Goal: Navigation & Orientation: Find specific page/section

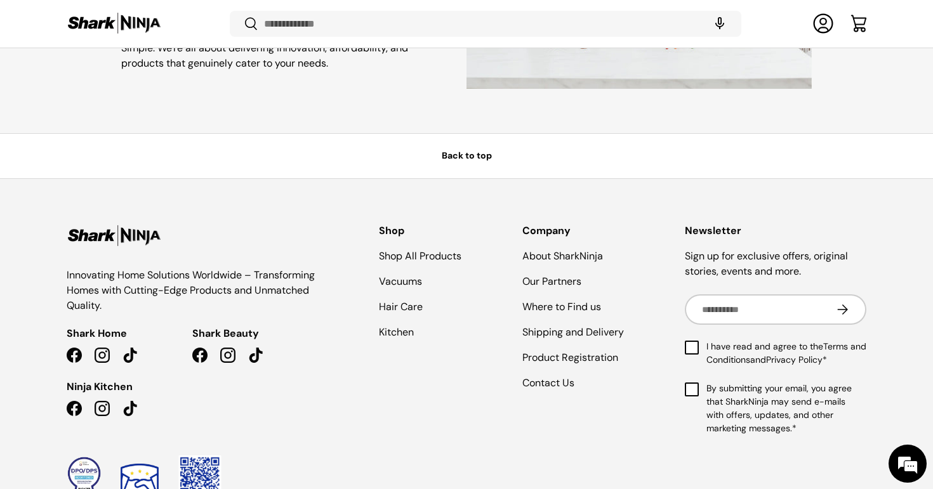
scroll to position [3088, 0]
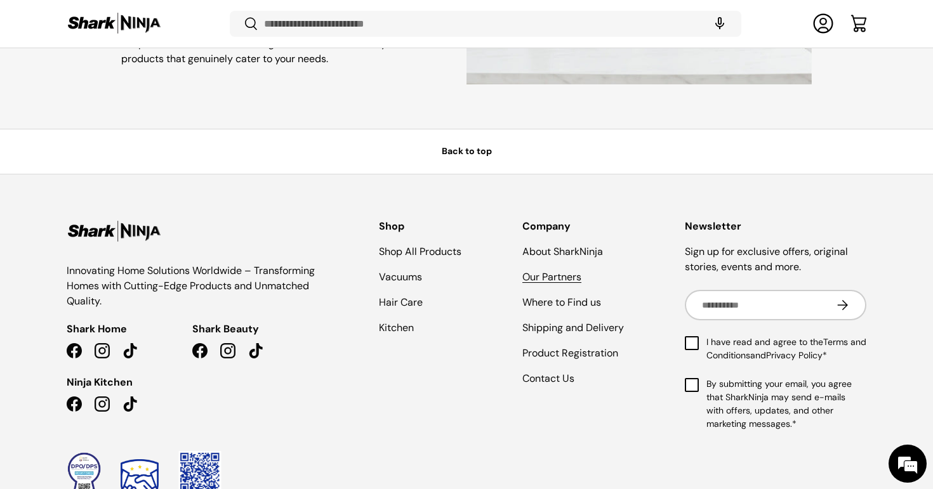
click at [548, 277] on link "Our Partners" at bounding box center [551, 276] width 59 height 13
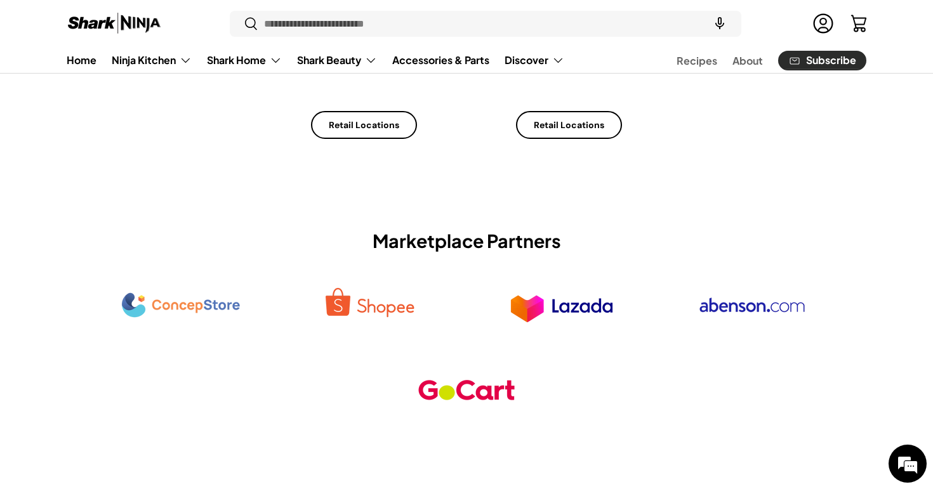
scroll to position [228, 0]
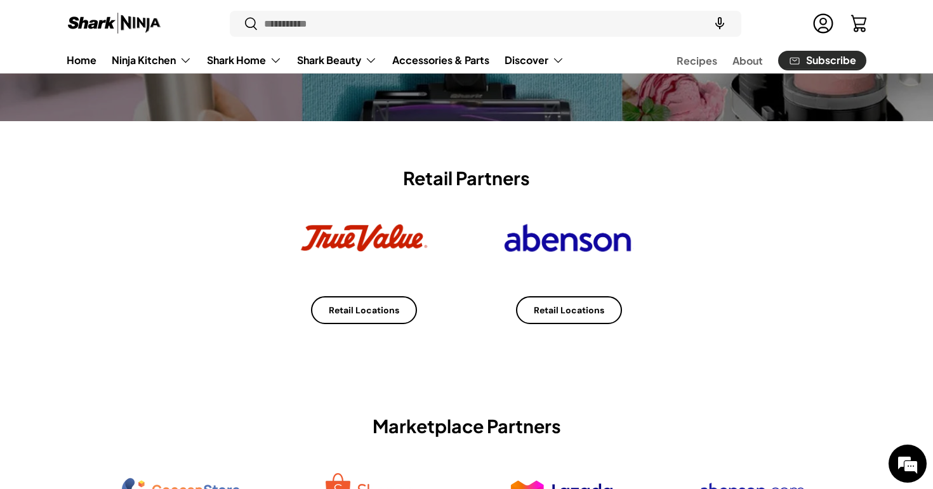
click at [380, 312] on link "Retail Locations" at bounding box center [364, 310] width 106 height 29
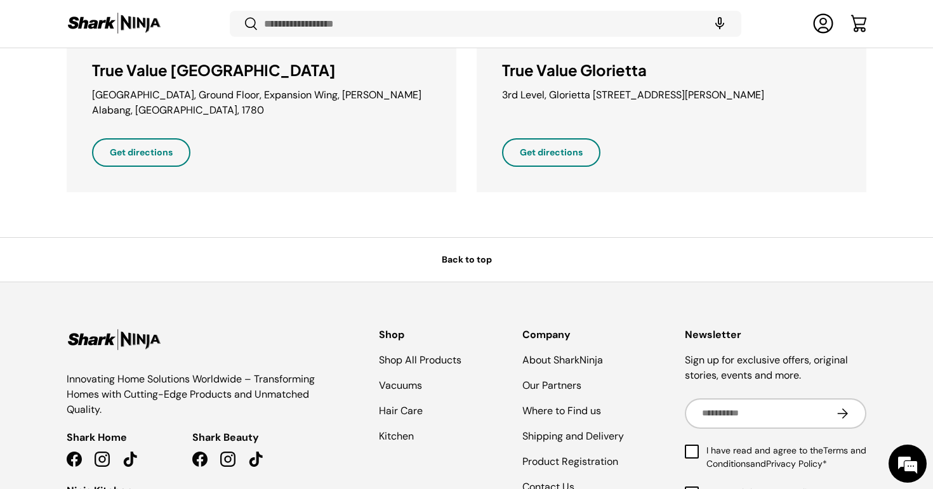
scroll to position [643, 0]
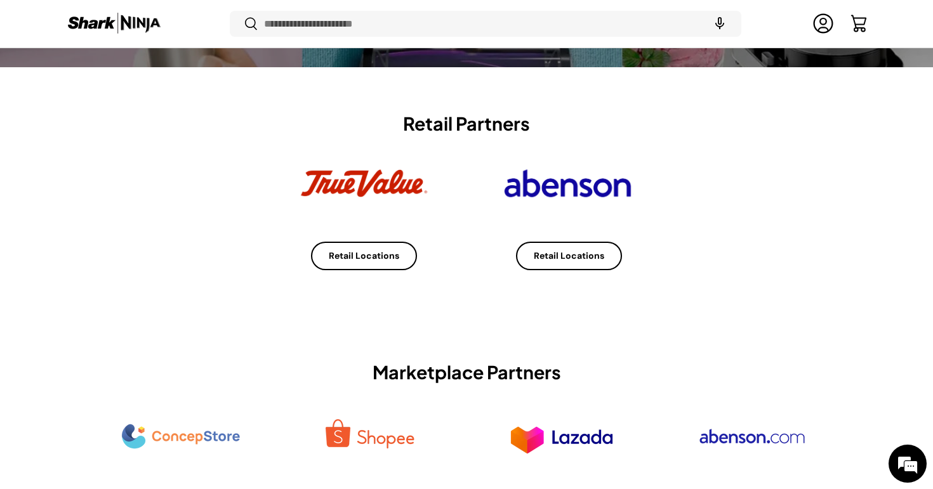
scroll to position [326, 0]
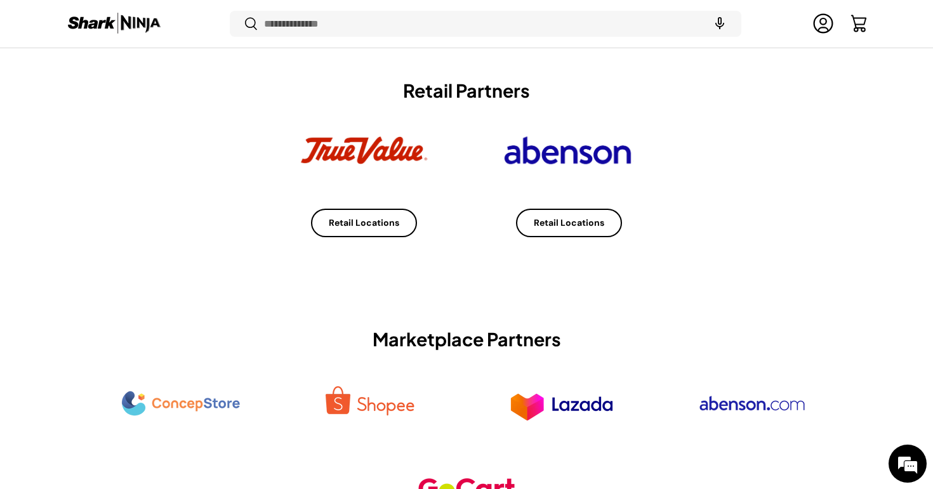
click at [585, 220] on link "Retail Locations" at bounding box center [569, 223] width 106 height 29
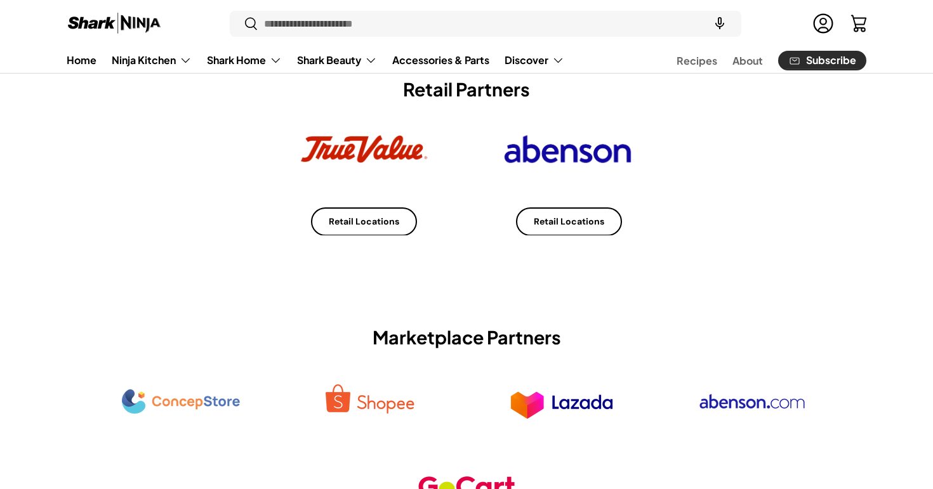
scroll to position [316, 0]
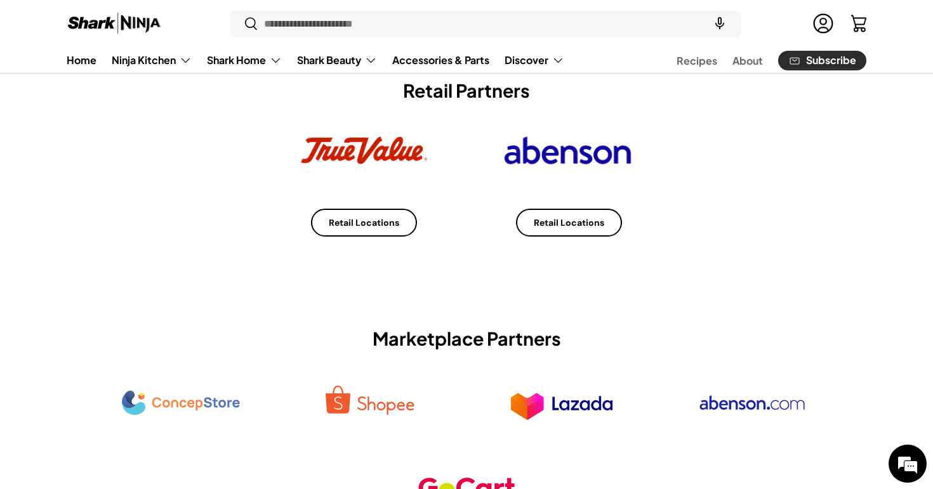
click at [372, 227] on link "Retail Locations" at bounding box center [364, 223] width 106 height 29
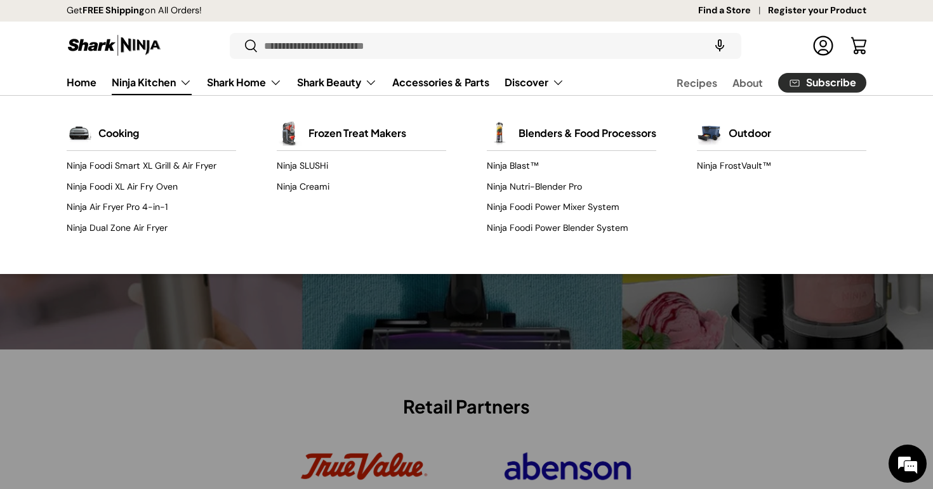
click at [165, 81] on link "Ninja Kitchen" at bounding box center [152, 82] width 80 height 25
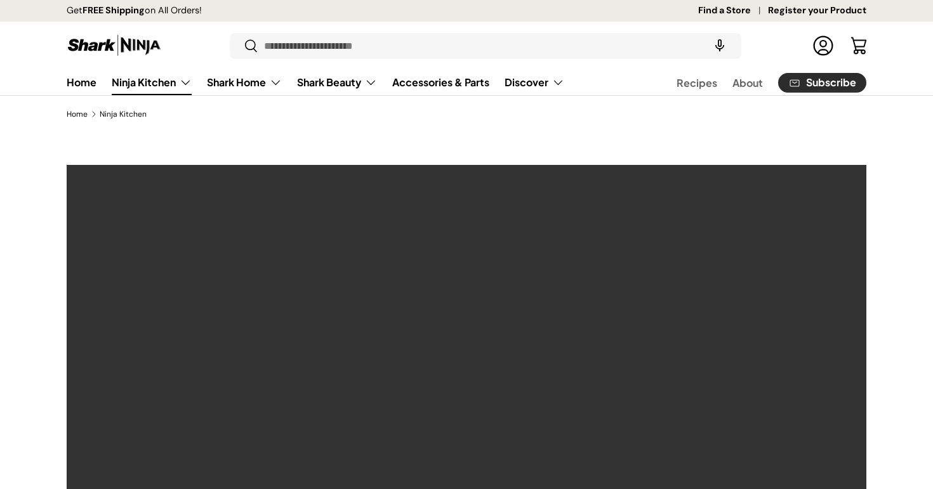
click at [165, 81] on link "Ninja Kitchen" at bounding box center [152, 82] width 80 height 25
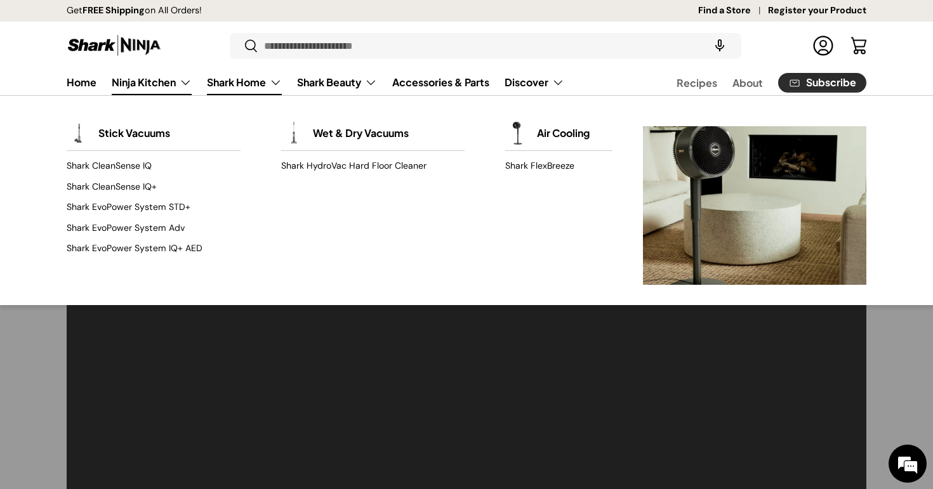
click at [260, 86] on link "Shark Home" at bounding box center [244, 82] width 75 height 25
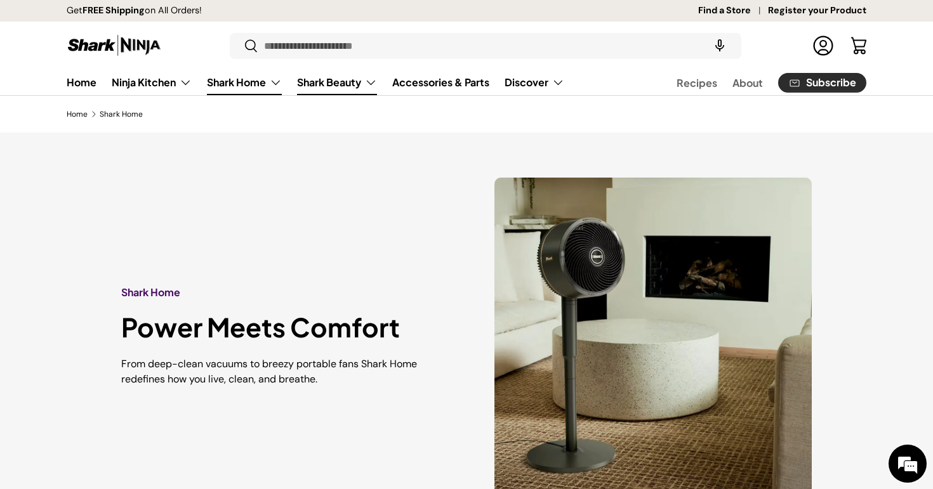
click at [356, 79] on link "Shark Beauty" at bounding box center [337, 82] width 80 height 25
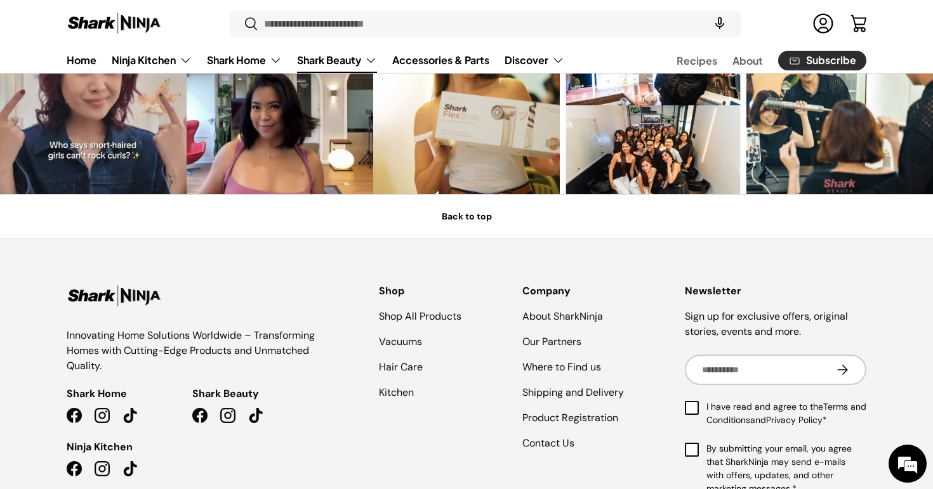
scroll to position [1681, 0]
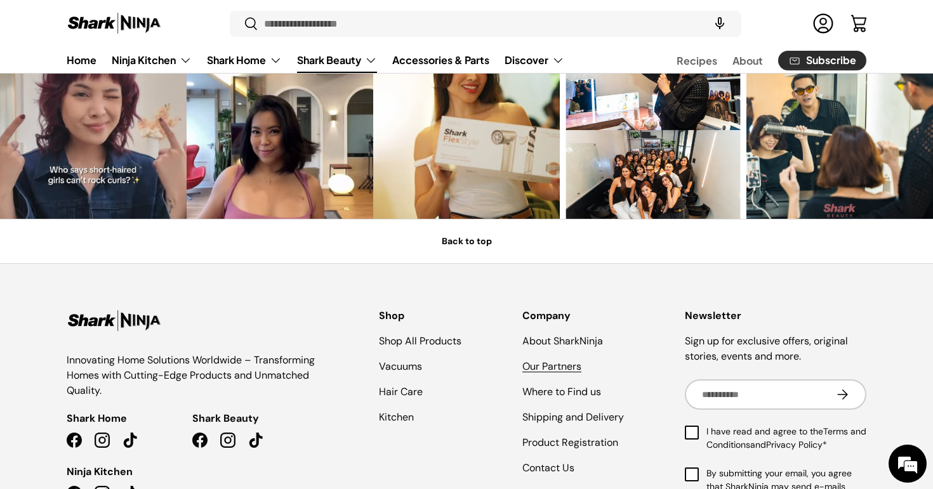
click at [560, 367] on link "Our Partners" at bounding box center [551, 366] width 59 height 13
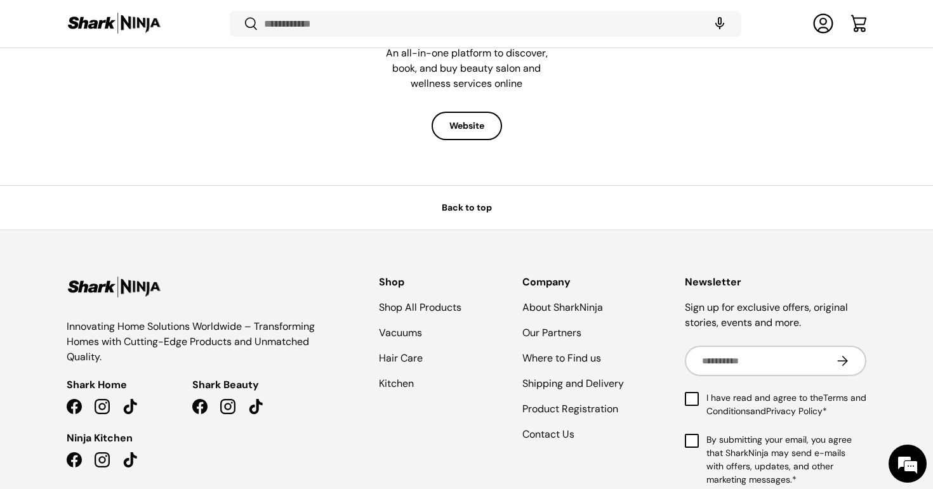
scroll to position [1104, 0]
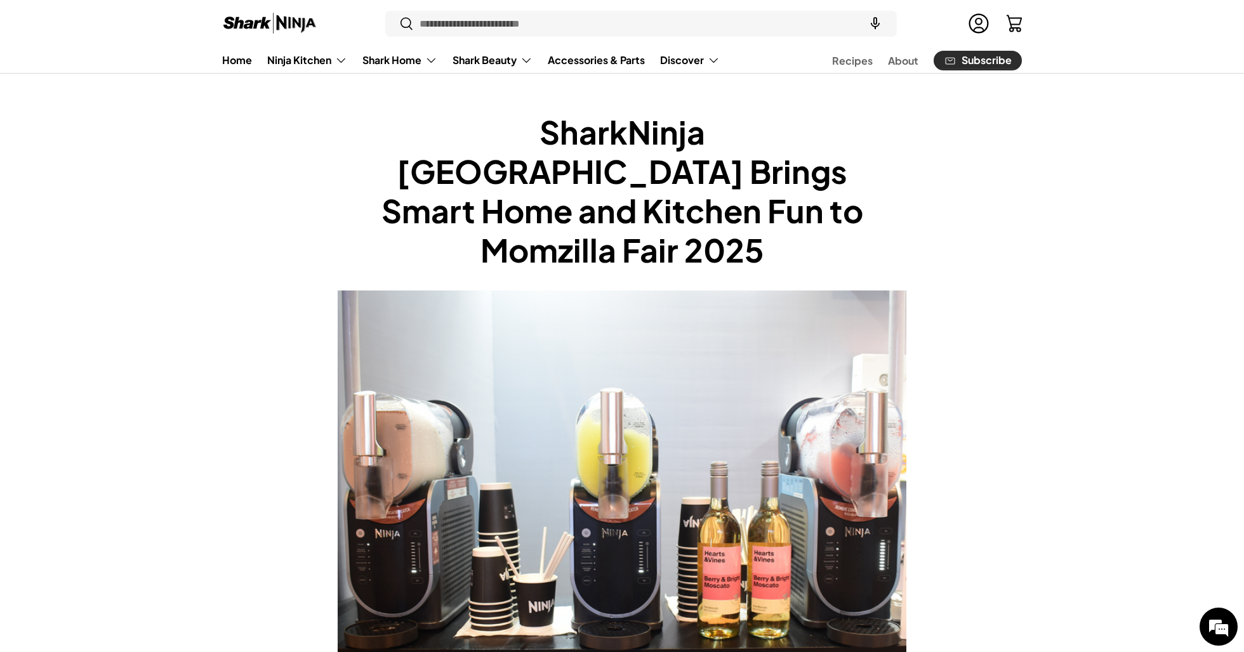
scroll to position [168, 0]
